Goal: Entertainment & Leisure: Browse casually

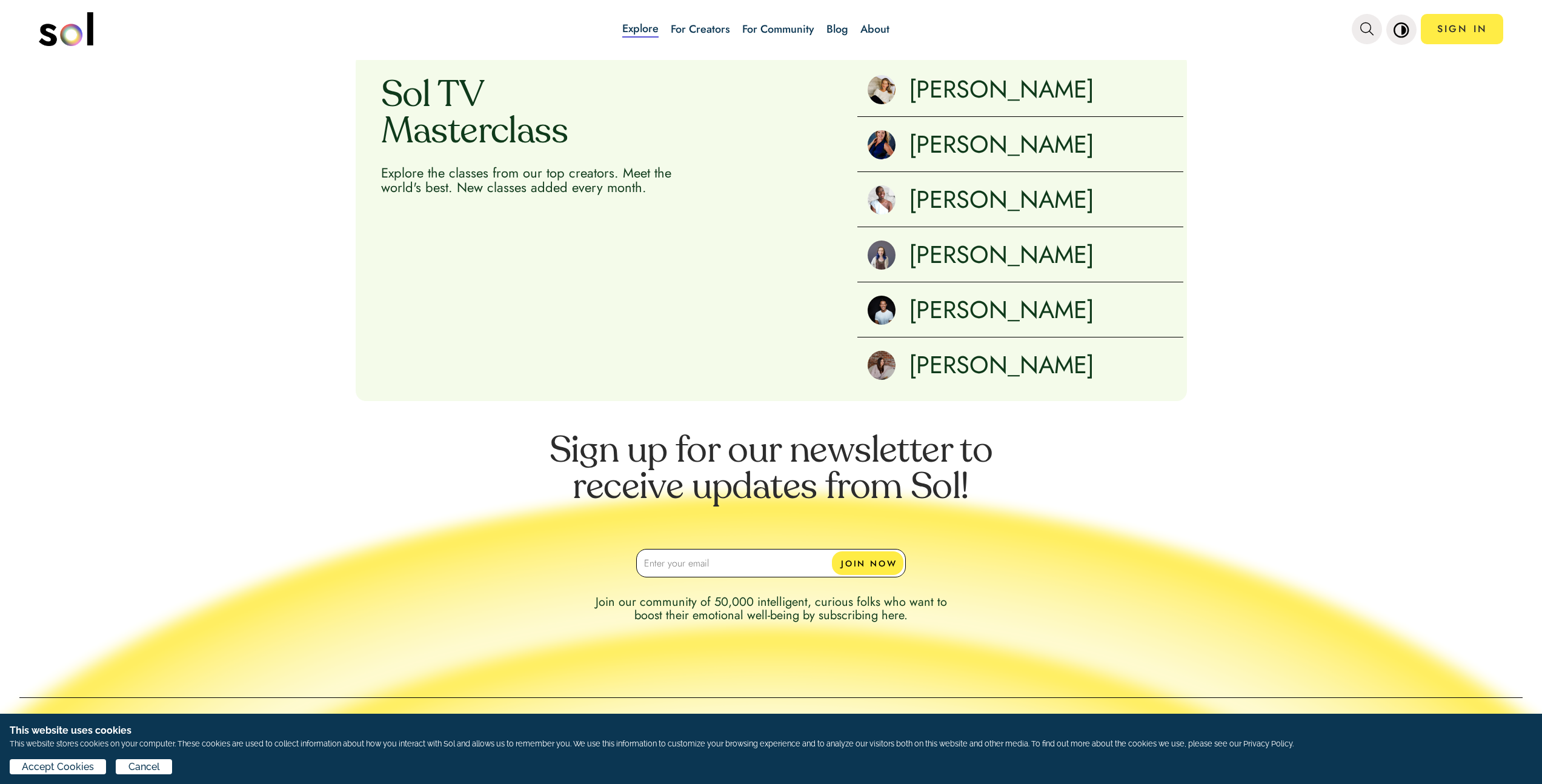
scroll to position [1582, 0]
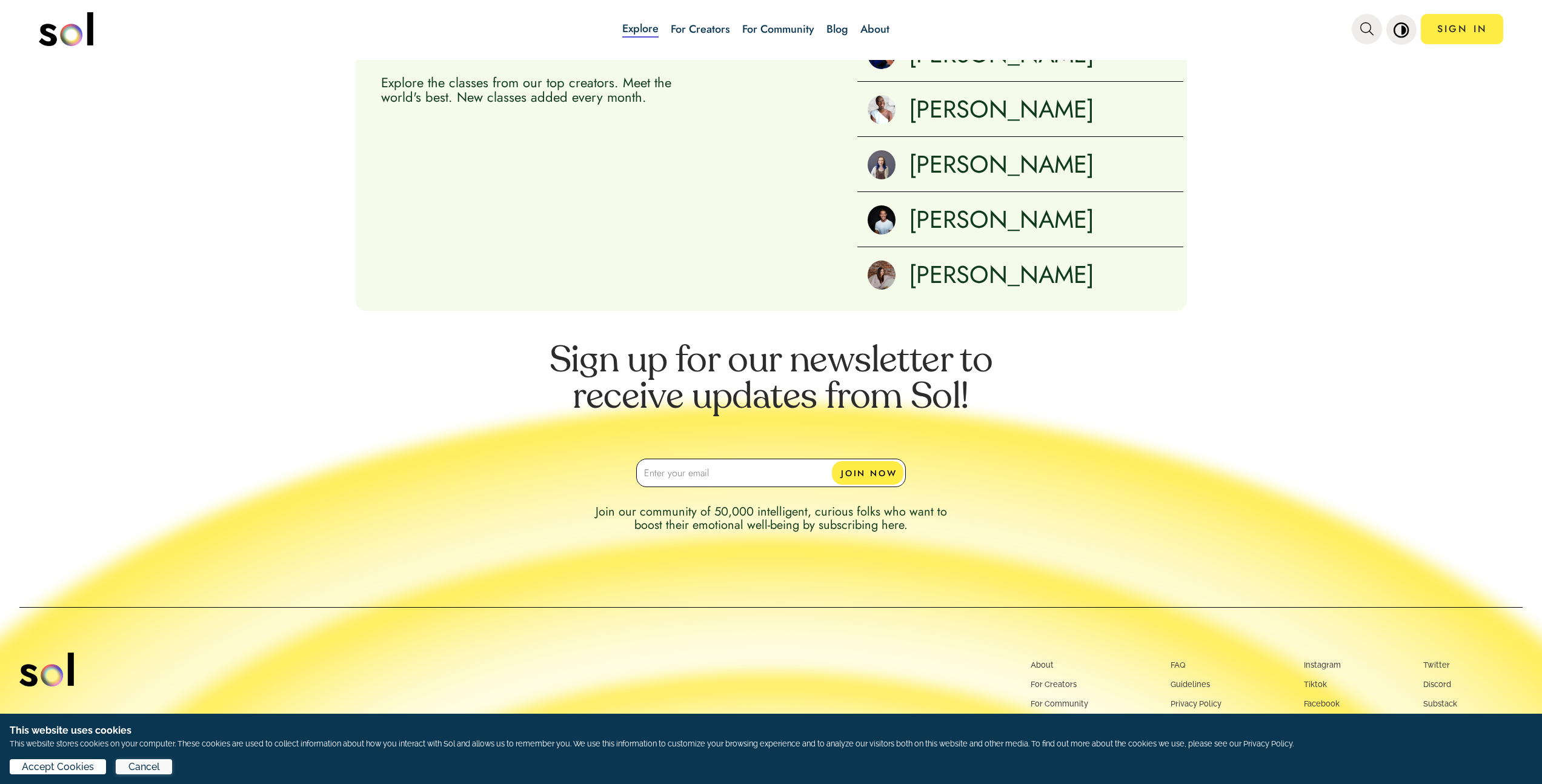
click at [138, 770] on span "Cancel" at bounding box center [144, 767] width 32 height 15
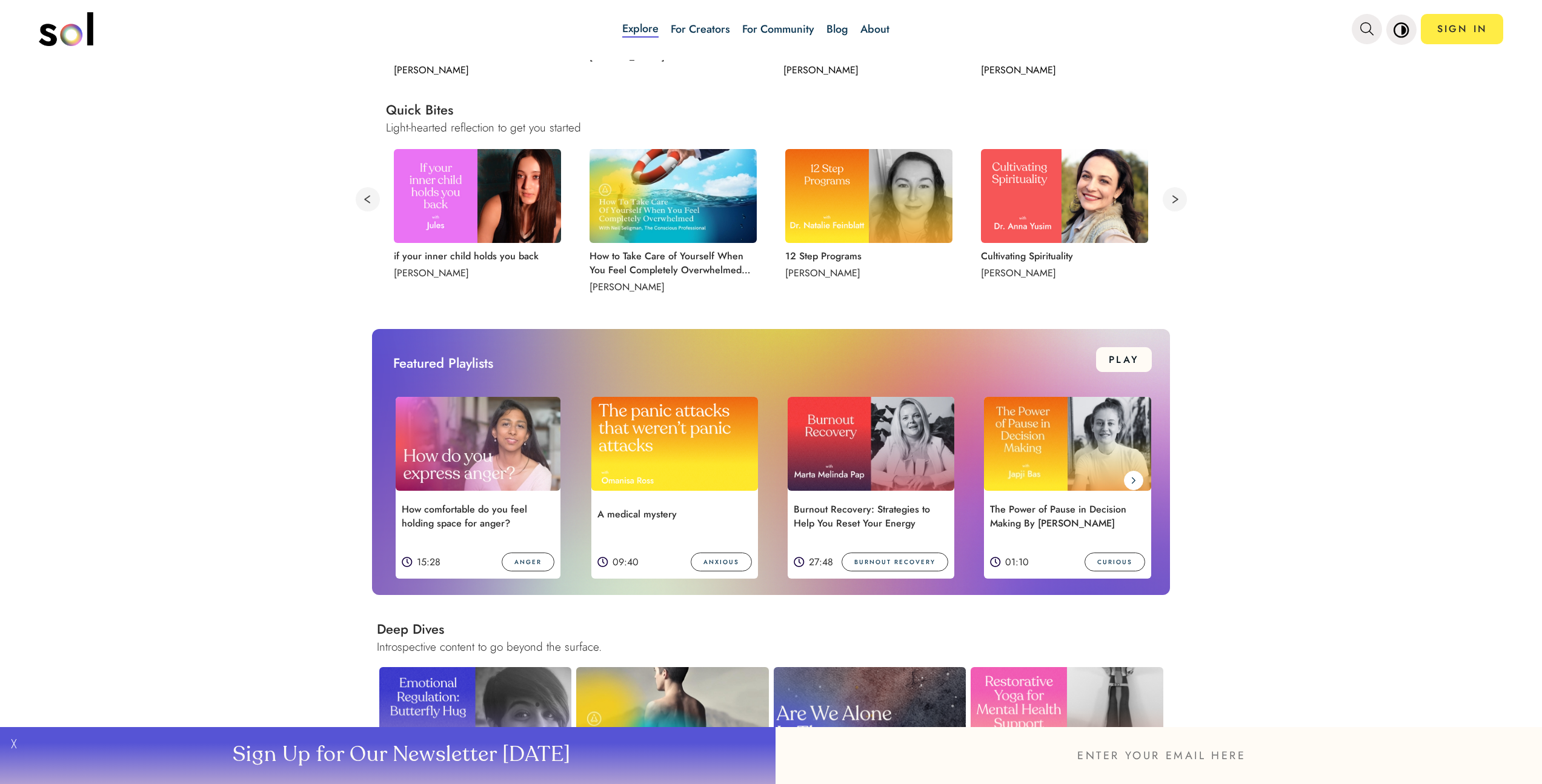
scroll to position [0, 0]
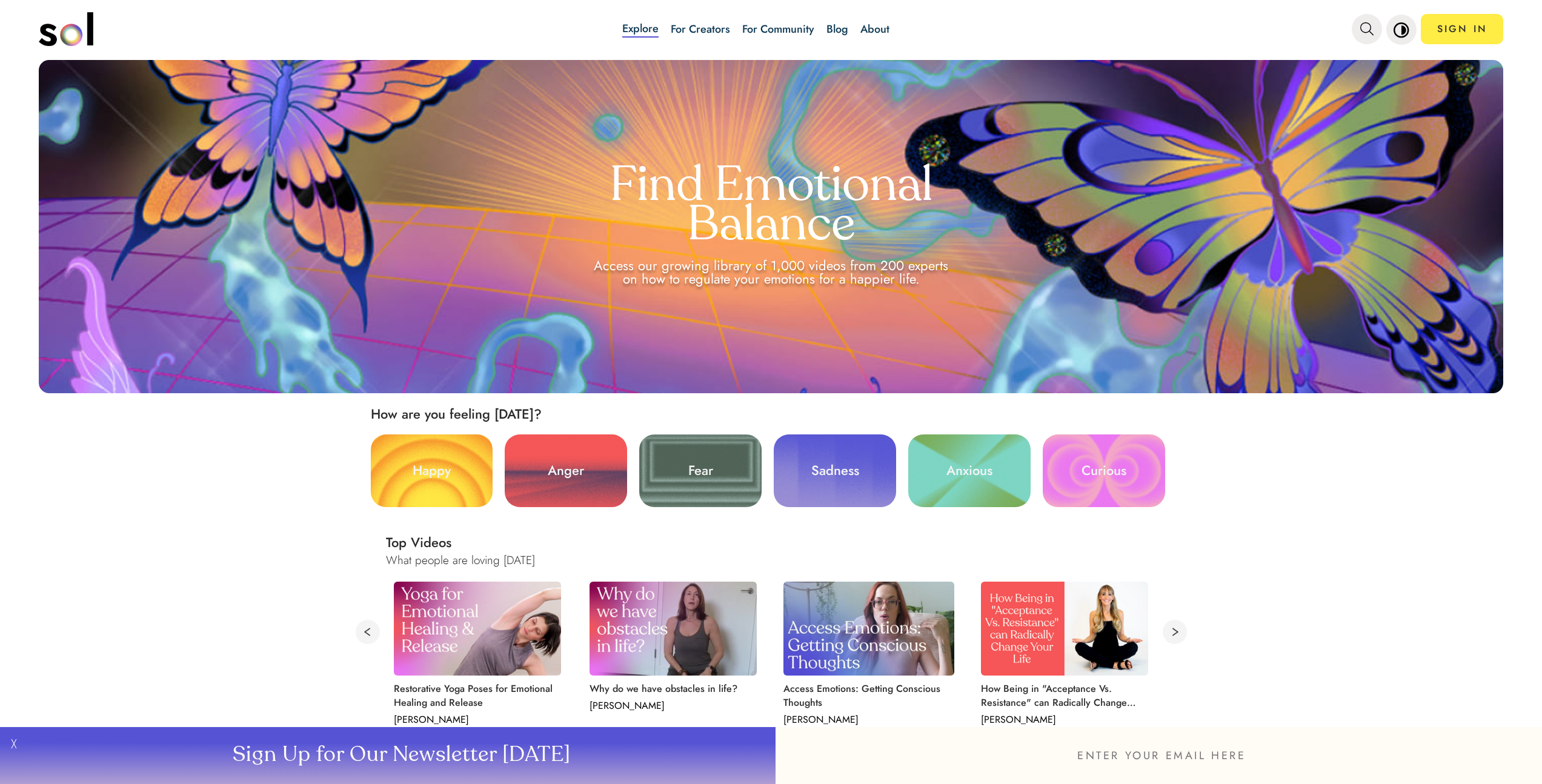
click at [868, 31] on link "About" at bounding box center [875, 29] width 29 height 16
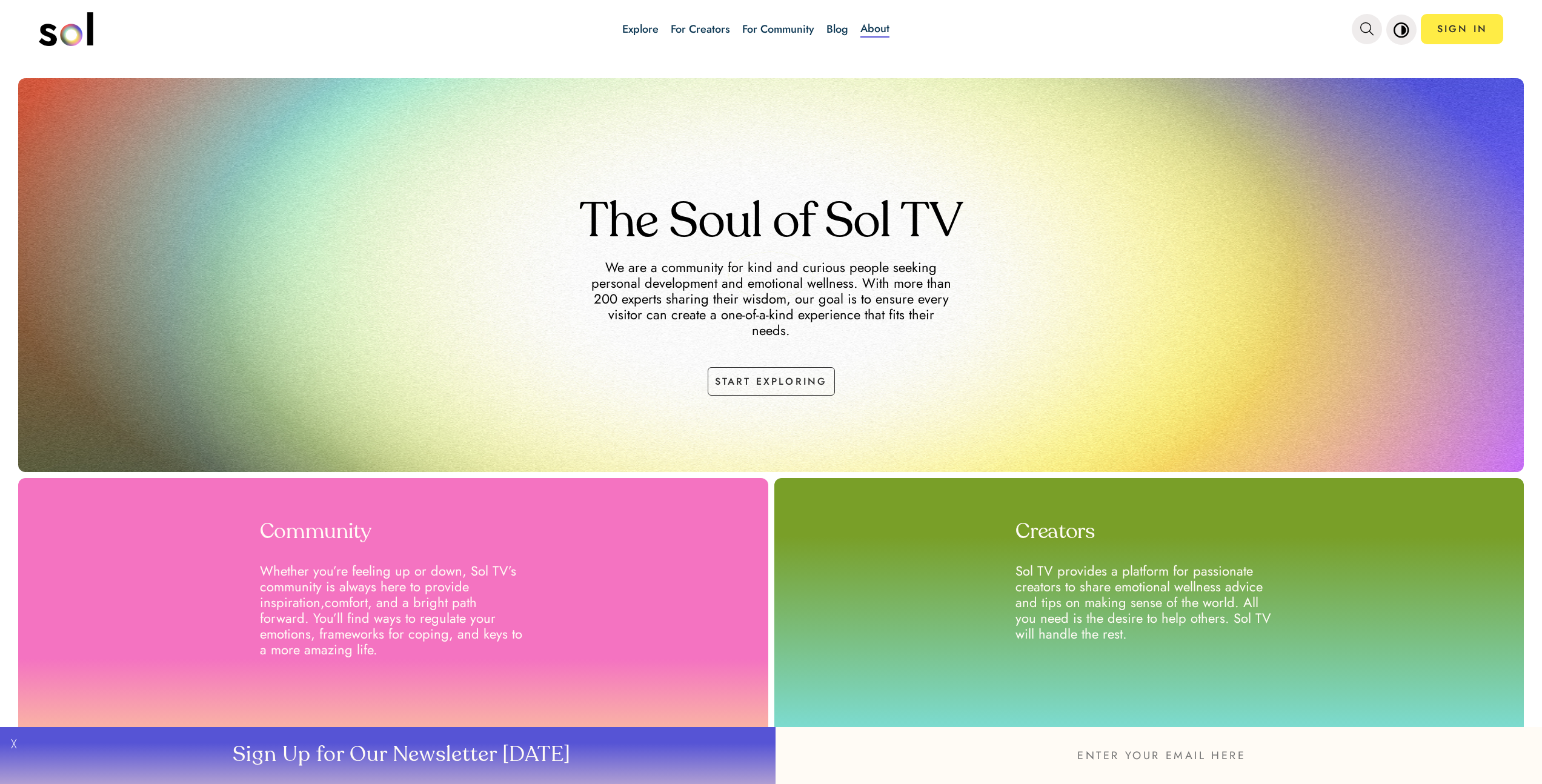
click at [825, 30] on div "Explore For Creators For Community Blog About" at bounding box center [756, 29] width 806 height 42
click at [833, 32] on link "Blog" at bounding box center [837, 29] width 22 height 16
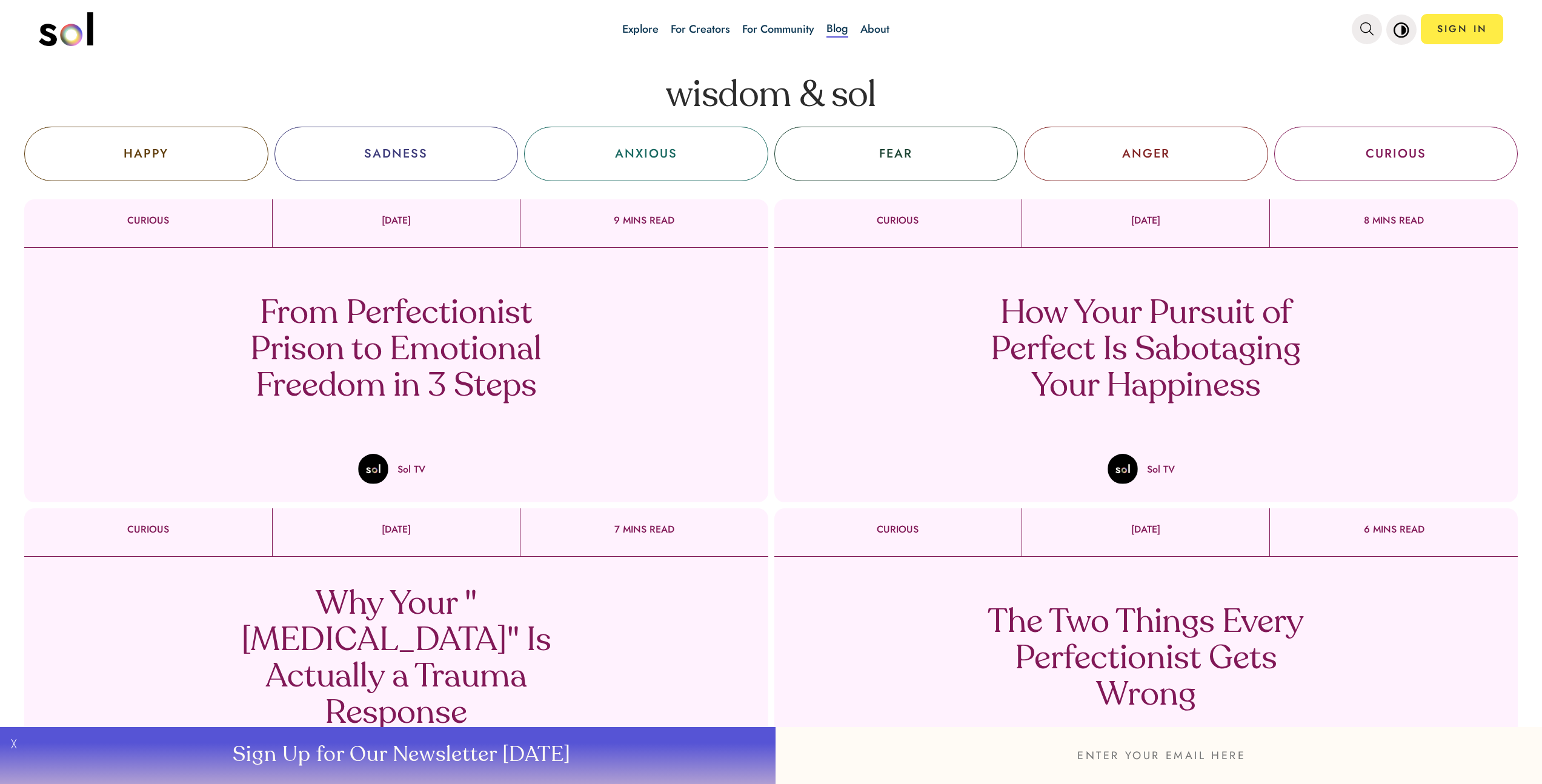
click at [599, 389] on div "From Perfectionist Prison to Emotional Freedom in 3 Steps Sol TV" at bounding box center [396, 366] width 744 height 236
click at [714, 29] on link "For Creators" at bounding box center [700, 29] width 59 height 16
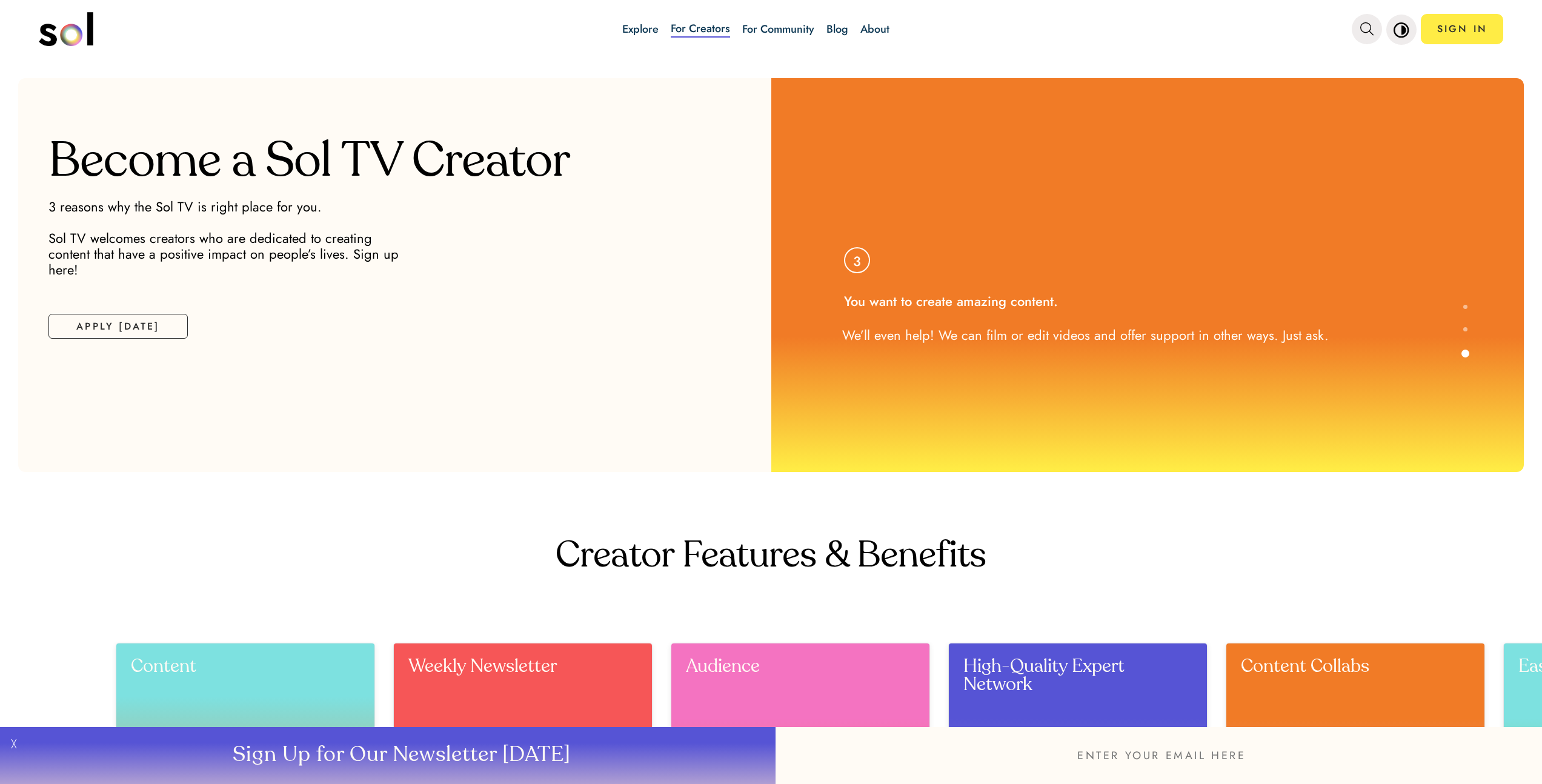
click at [652, 32] on link "Explore" at bounding box center [640, 29] width 36 height 16
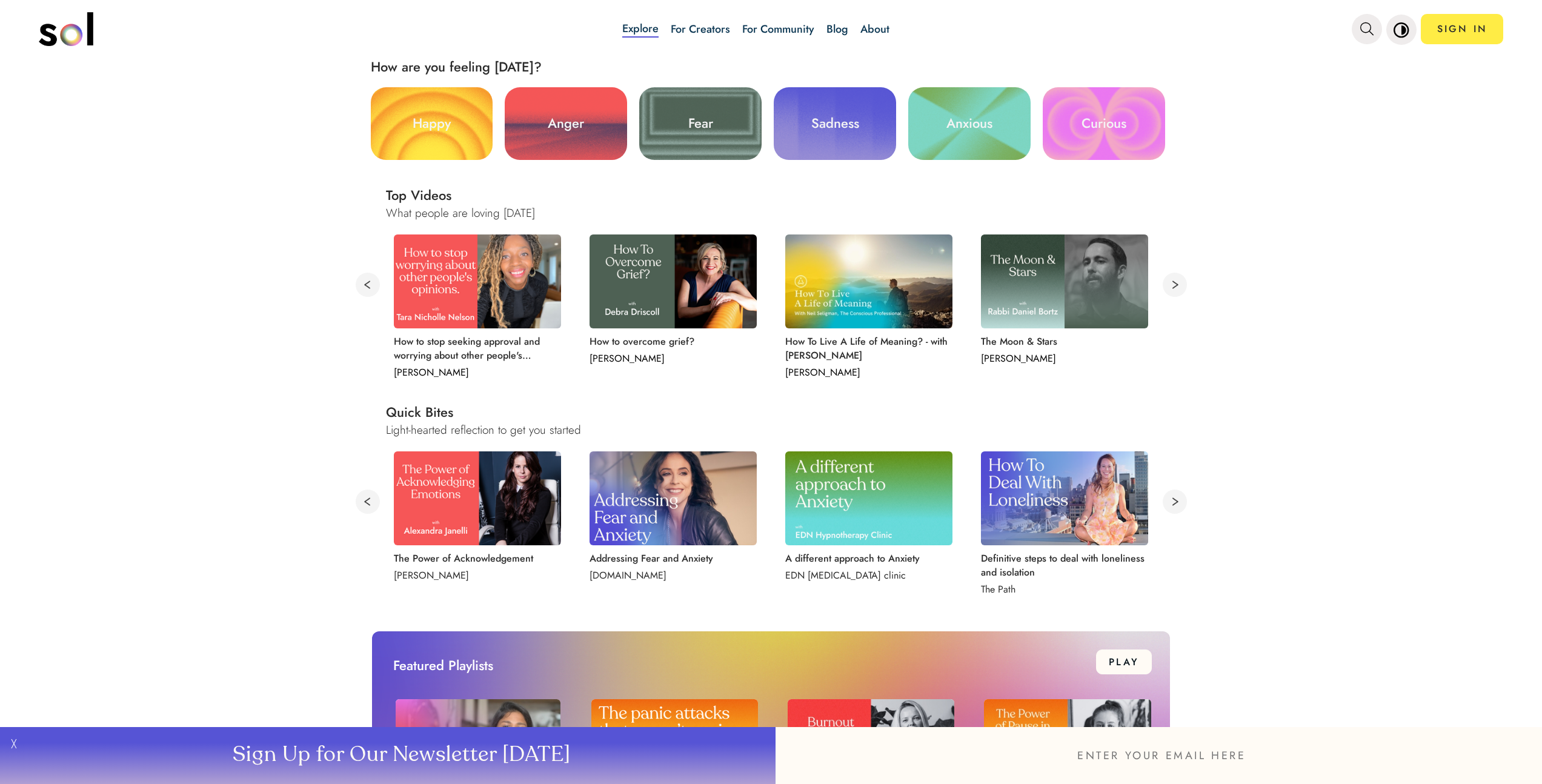
scroll to position [481, 0]
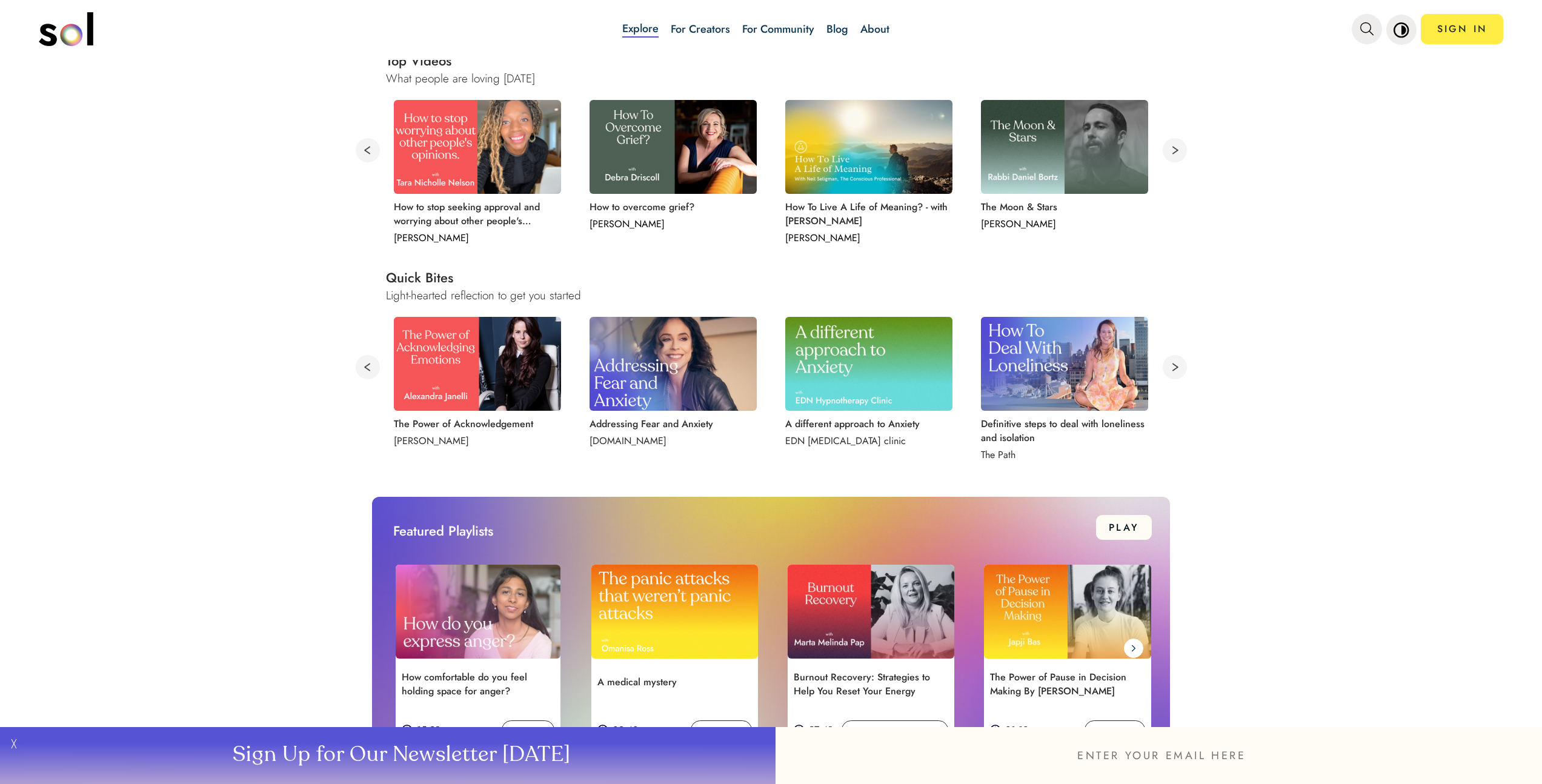
click at [519, 428] on p "The Power of Acknowledgement" at bounding box center [476, 424] width 164 height 14
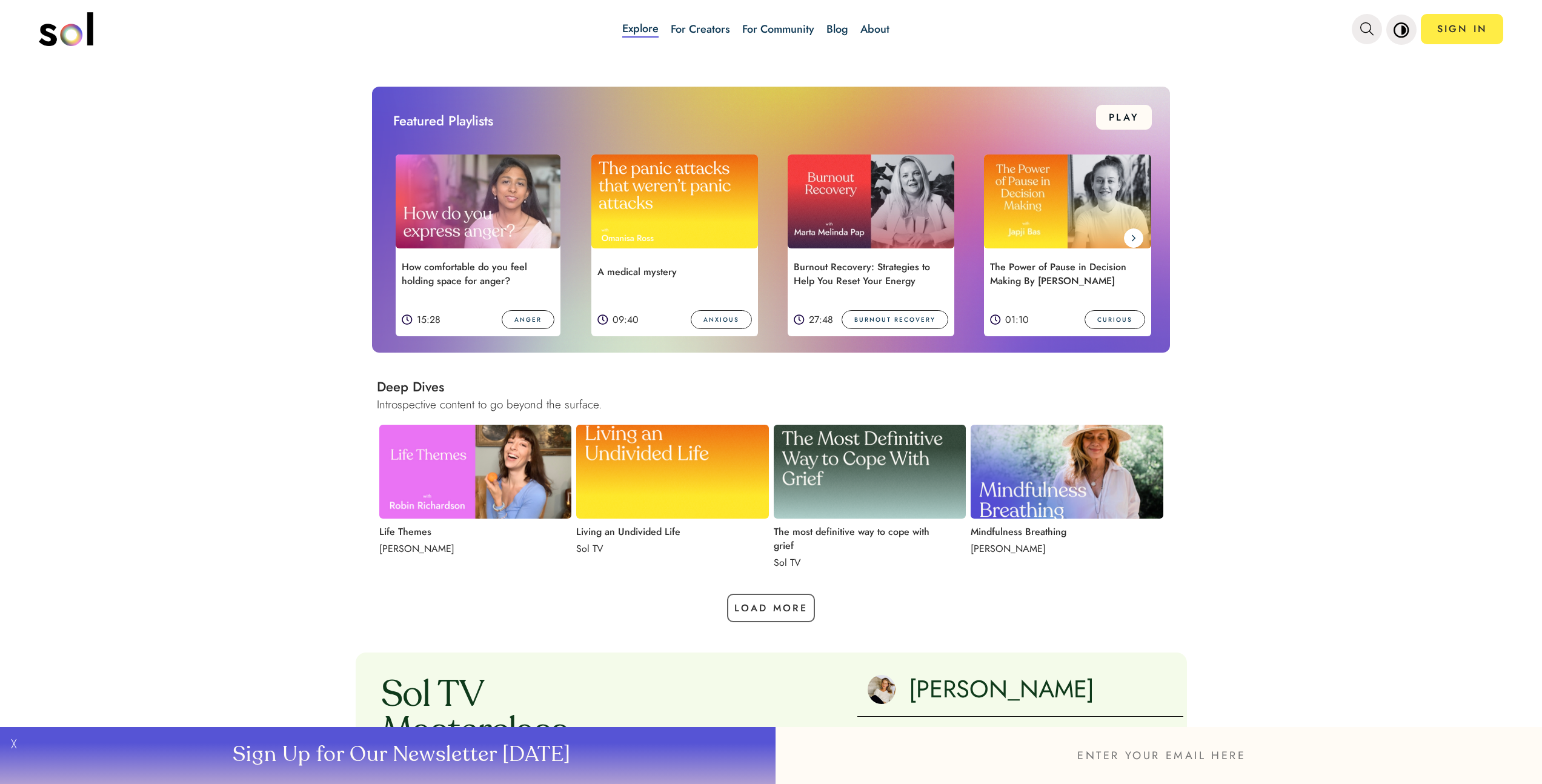
scroll to position [908, 0]
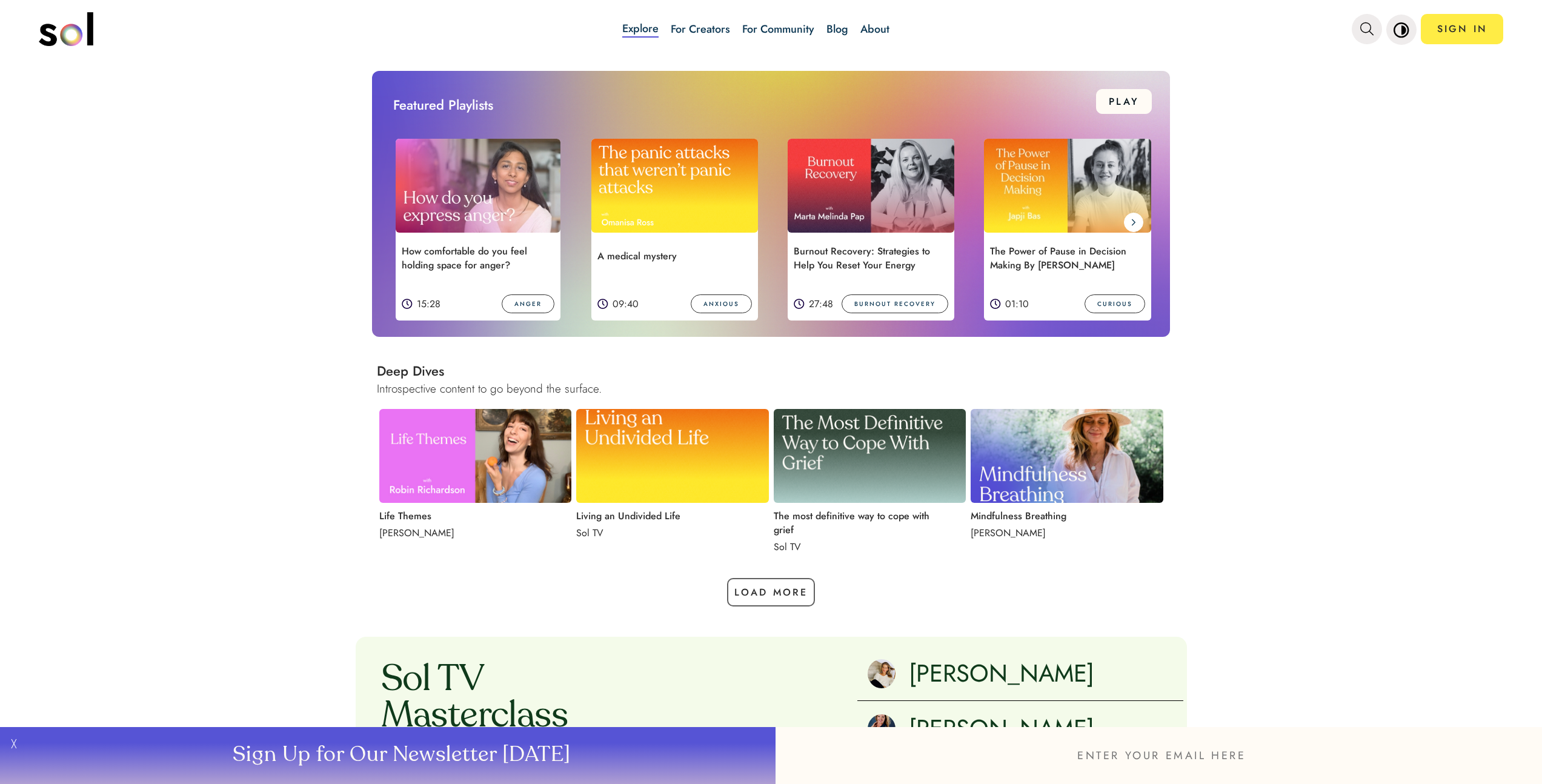
click at [517, 474] on img at bounding box center [476, 456] width 193 height 94
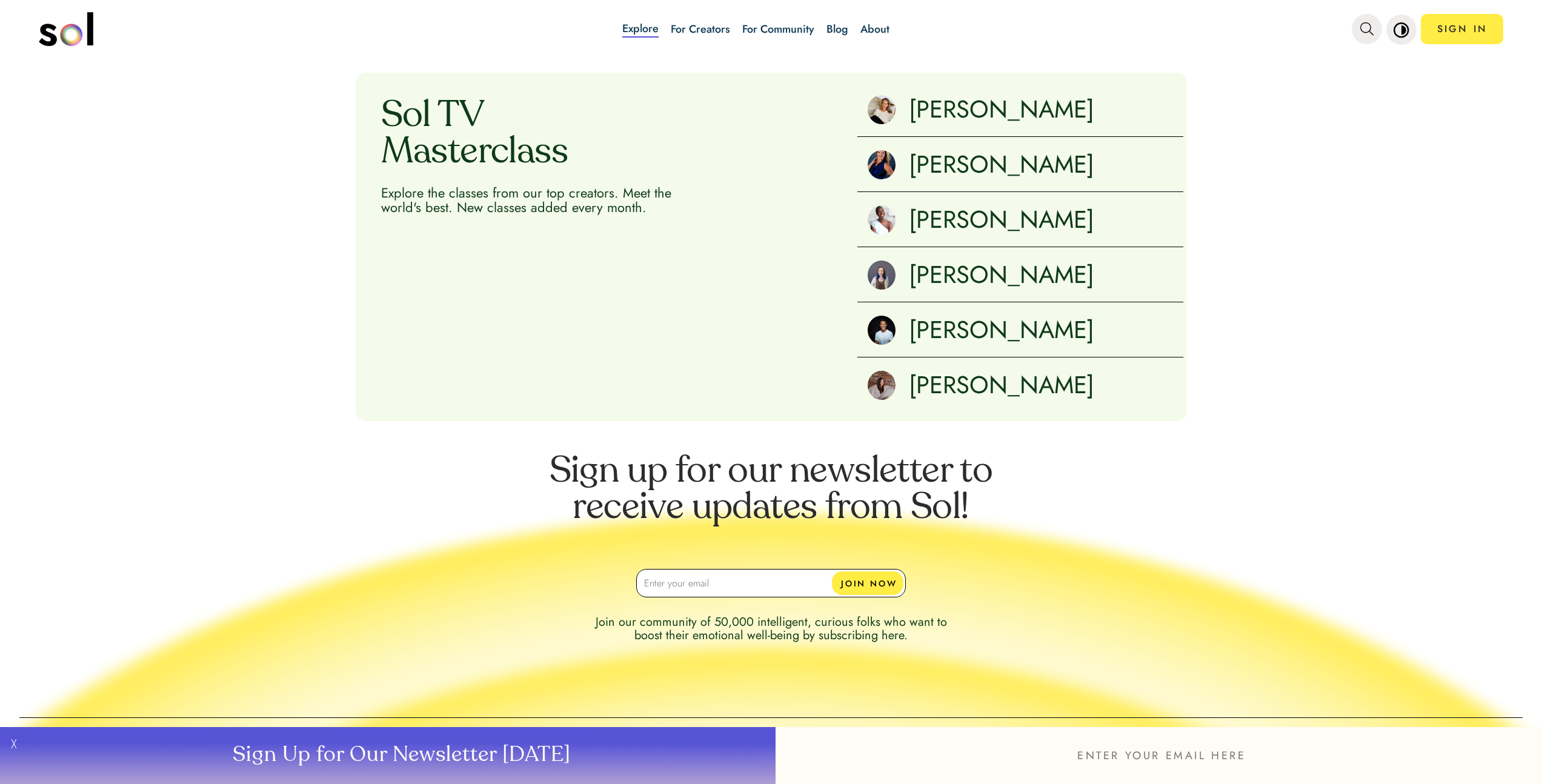
scroll to position [1582, 0]
